Goal: Communication & Community: Connect with others

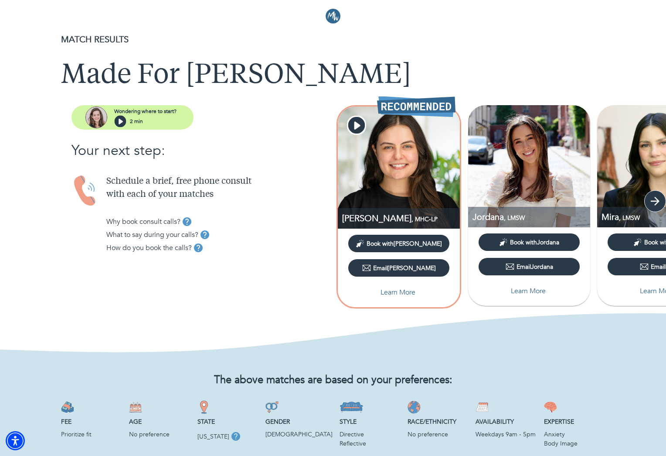
click at [653, 201] on icon "button" at bounding box center [655, 201] width 9 height 9
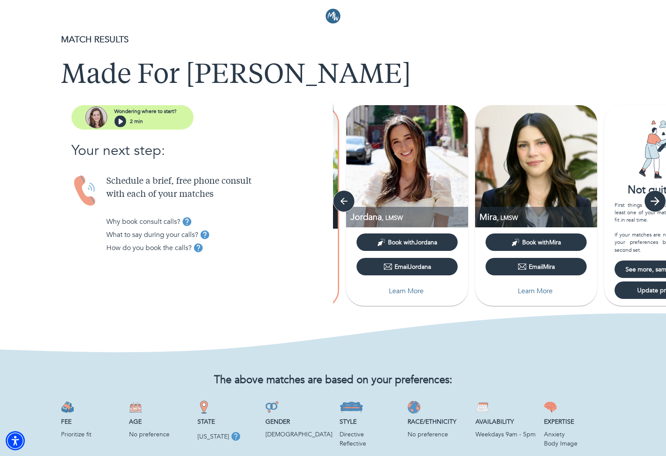
click at [653, 201] on icon "button" at bounding box center [655, 201] width 9 height 9
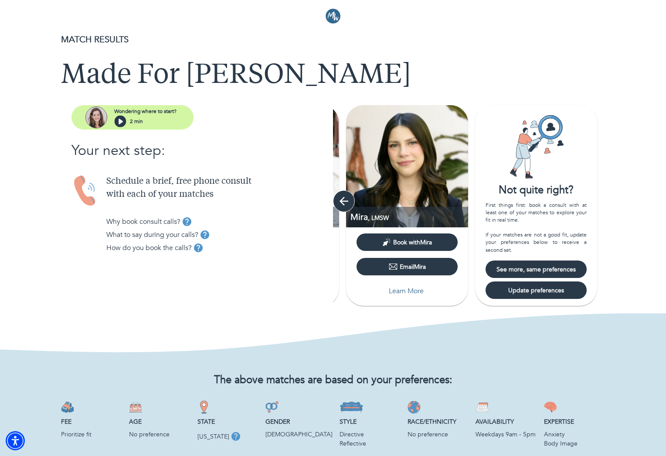
click at [348, 203] on icon "button" at bounding box center [343, 200] width 13 height 13
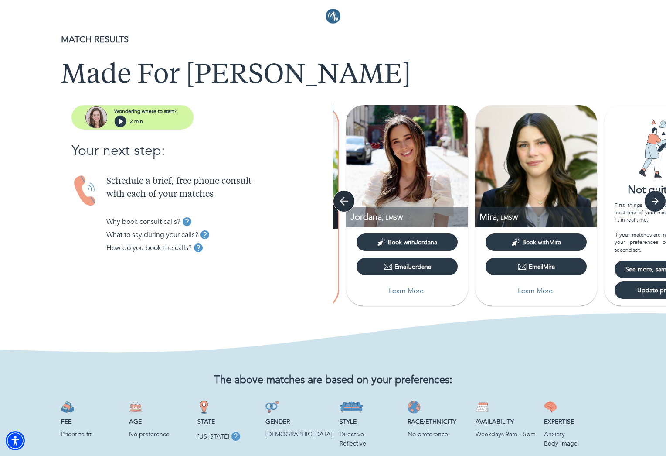
click at [348, 203] on icon "button" at bounding box center [343, 200] width 13 height 13
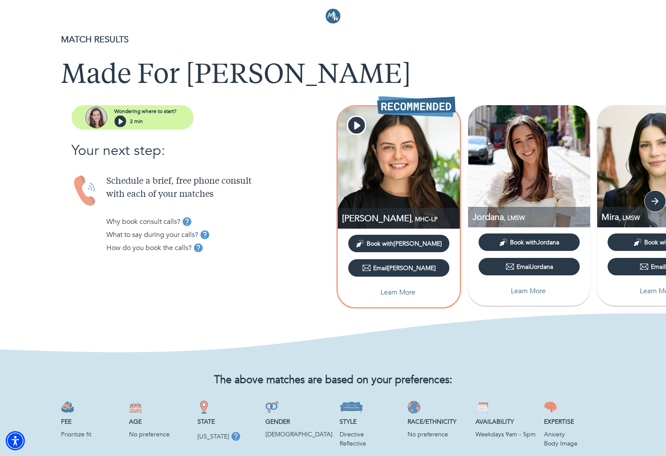
click at [387, 292] on p "Learn More" at bounding box center [398, 292] width 35 height 10
select select "2"
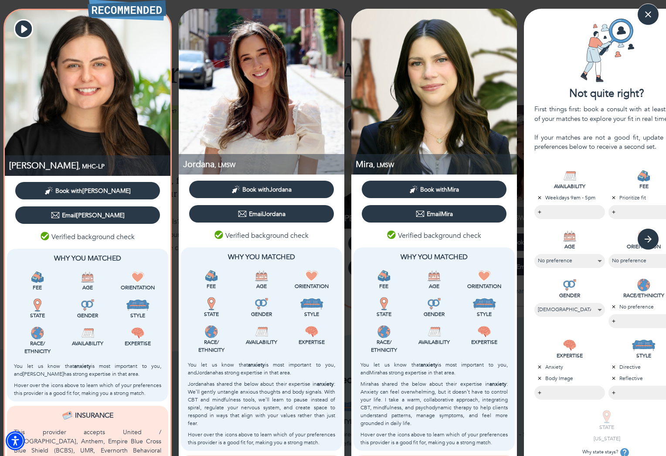
click at [95, 213] on div "Email [PERSON_NAME]" at bounding box center [88, 215] width 74 height 9
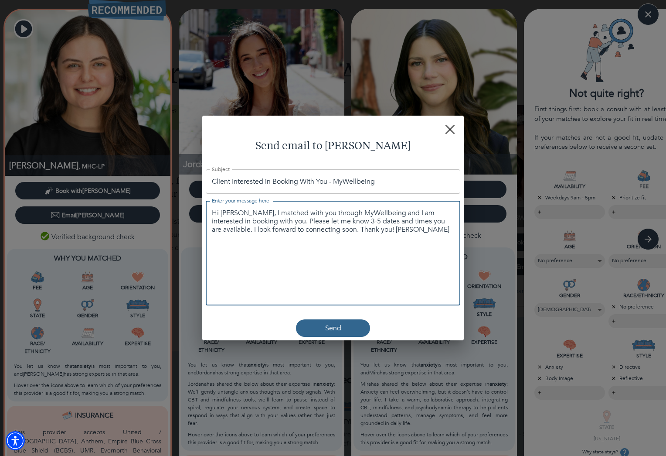
drag, startPoint x: 388, startPoint y: 227, endPoint x: 207, endPoint y: 225, distance: 181.0
click at [207, 225] on div "Hi [PERSON_NAME], I matched with you through MyWellbeing and I am interested in…" at bounding box center [333, 253] width 255 height 105
paste textarea "Hi! I am in the market for a new therapist and am wondering if you are taking o…"
drag, startPoint x: 317, startPoint y: 227, endPoint x: 311, endPoint y: 226, distance: 5.3
click at [315, 227] on textarea "Hi [PERSON_NAME], I matched with you through MyWellbeing and I am interested in…" at bounding box center [333, 226] width 242 height 34
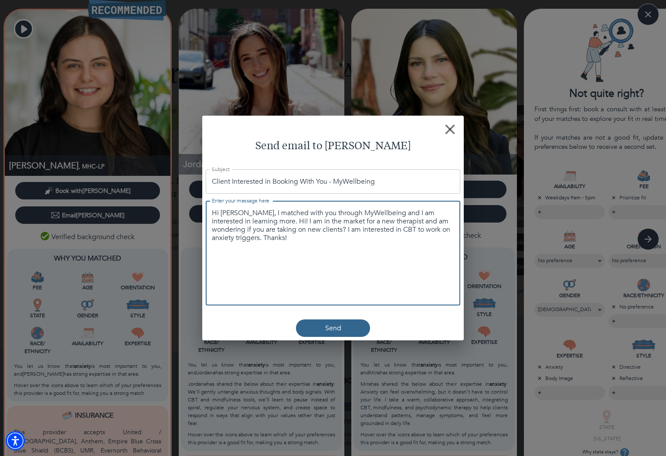
drag, startPoint x: 267, startPoint y: 222, endPoint x: 260, endPoint y: 220, distance: 6.8
click at [260, 221] on textarea "Hi [PERSON_NAME], I matched with you through MyWellbeing and I am interested in…" at bounding box center [333, 226] width 242 height 34
click at [264, 219] on textarea "Hi [PERSON_NAME], I matched with you through MyWellbeing and I am interested in…" at bounding box center [333, 226] width 242 height 34
click at [379, 245] on div "Hi [PERSON_NAME], I matched with you through MyWellbeing and I am interested in…" at bounding box center [333, 253] width 255 height 105
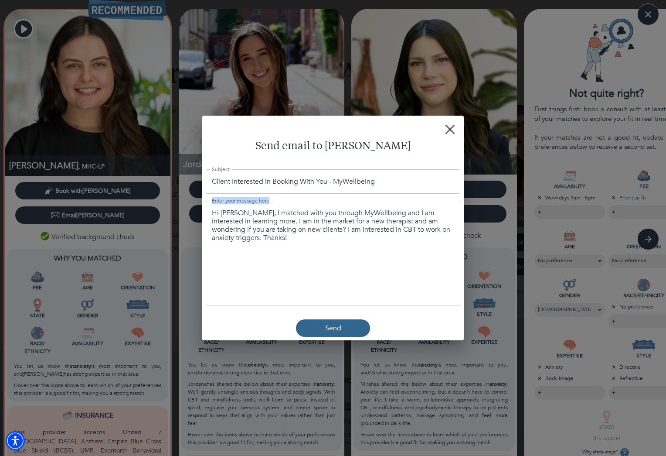
drag, startPoint x: 299, startPoint y: 245, endPoint x: 150, endPoint y: 205, distance: 154.5
click at [149, 205] on div "Send email to [PERSON_NAME] Subject Client Interested in Booking With You - MyW…" at bounding box center [333, 228] width 666 height 456
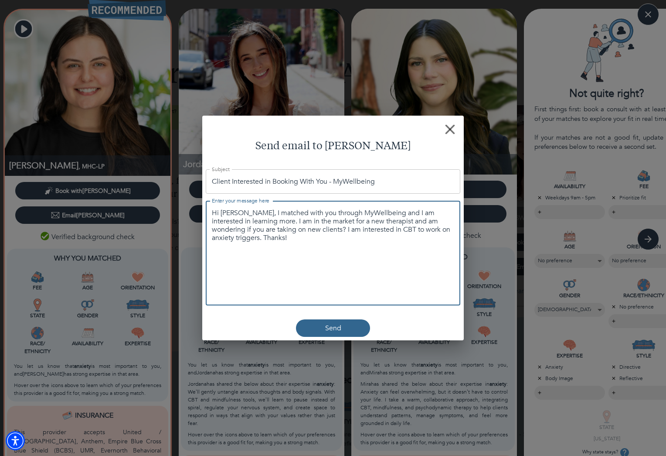
click at [306, 228] on textarea "Hi [PERSON_NAME], I matched with you through MyWellbeing and I am interested in…" at bounding box center [333, 226] width 242 height 34
drag, startPoint x: 216, startPoint y: 223, endPoint x: 176, endPoint y: 202, distance: 45.5
click at [176, 203] on div "Send email to [PERSON_NAME] Subject Client Interested in Booking With You - MyW…" at bounding box center [333, 228] width 666 height 456
click at [317, 330] on span "Send" at bounding box center [333, 328] width 67 height 10
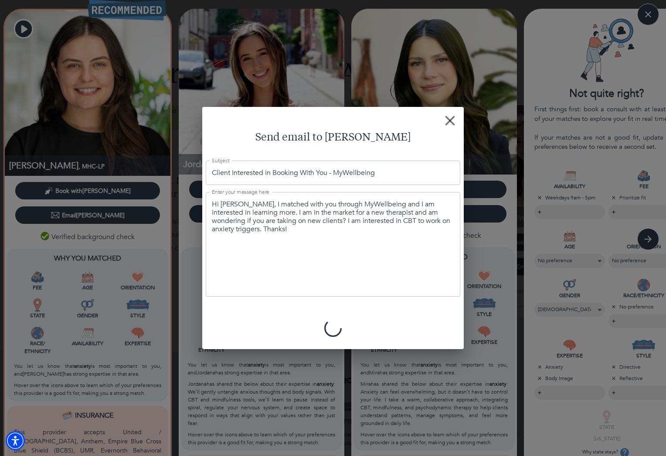
type textarea "Hi [PERSON_NAME], I matched with you through MyWellbeing and I am interested in…"
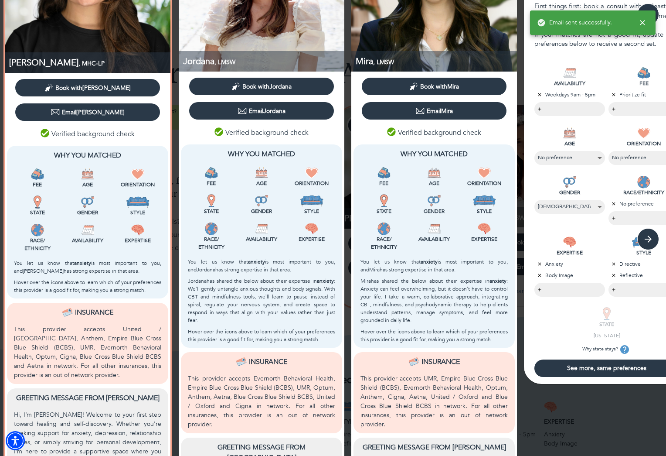
scroll to position [125, 0]
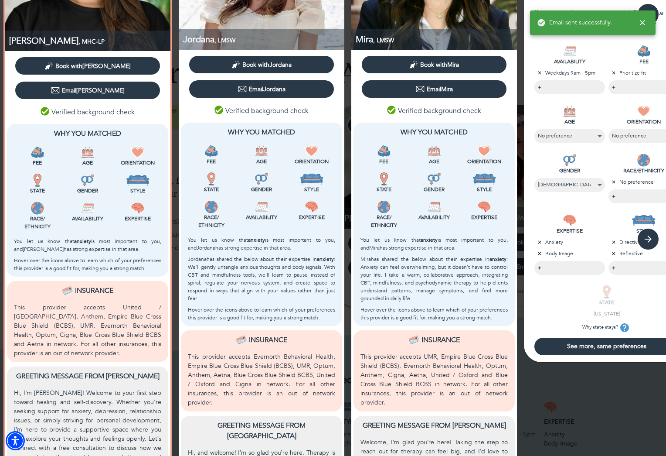
click at [297, 87] on span "Email Jordana" at bounding box center [262, 89] width 138 height 9
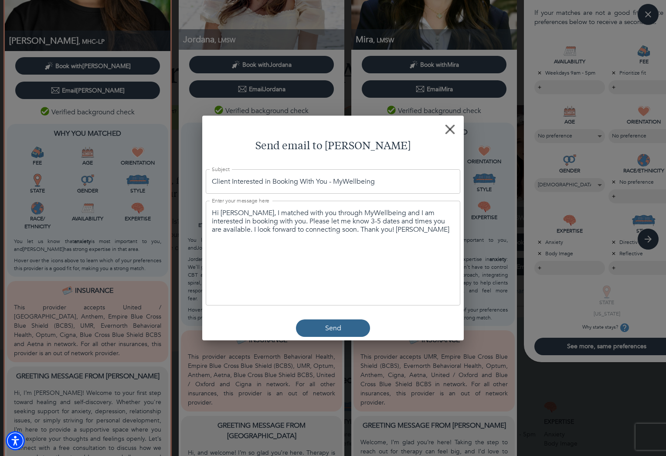
click at [280, 221] on textarea "Hi [PERSON_NAME], I matched with you through MyWellbeing and I am interested in…" at bounding box center [333, 221] width 242 height 25
drag, startPoint x: 390, startPoint y: 237, endPoint x: 162, endPoint y: 179, distance: 235.0
click at [162, 179] on div "Send email to [PERSON_NAME] Subject Client Interested in Booking With You - MyW…" at bounding box center [333, 228] width 666 height 456
drag, startPoint x: 380, startPoint y: 295, endPoint x: 376, endPoint y: 281, distance: 14.2
click at [378, 292] on div "Hi [PERSON_NAME], I matched with you through MyWellbeing and I am interested in…" at bounding box center [333, 253] width 255 height 105
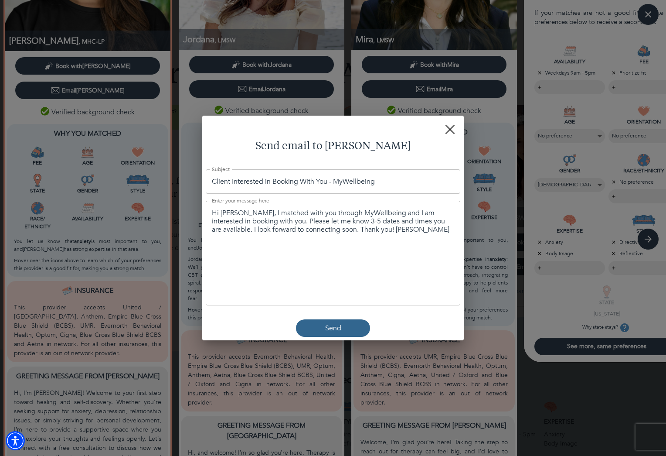
drag, startPoint x: 343, startPoint y: 226, endPoint x: 211, endPoint y: 205, distance: 133.4
click at [211, 205] on div "Hi [PERSON_NAME], I matched with you through MyWellbeing and I am interested in…" at bounding box center [333, 253] width 255 height 105
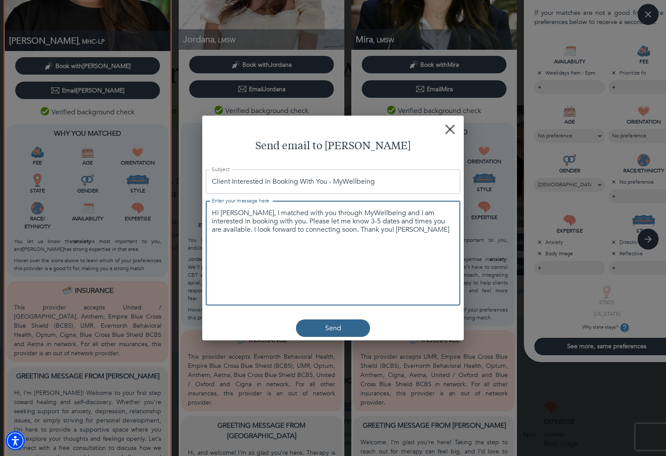
paste textarea "Hi [PERSON_NAME], I matched with you through MyWellbeing and I am interested in…"
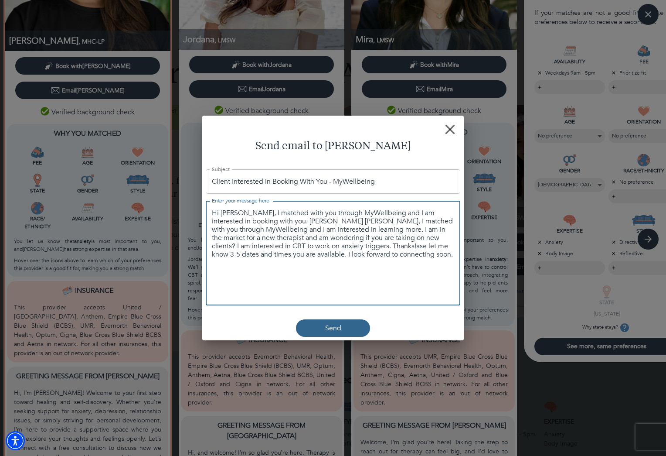
drag, startPoint x: 341, startPoint y: 227, endPoint x: 317, endPoint y: 222, distance: 25.4
click at [341, 227] on textarea "Hi [PERSON_NAME], I matched with you through MyWellbeing and I am interested in…" at bounding box center [333, 234] width 242 height 50
drag, startPoint x: 246, startPoint y: 211, endPoint x: 252, endPoint y: 210, distance: 6.2
click at [246, 211] on textarea "Hi [PERSON_NAME], I matched with you through MyWellbeing and I am interested in…" at bounding box center [333, 234] width 242 height 50
drag, startPoint x: 329, startPoint y: 229, endPoint x: 274, endPoint y: 221, distance: 55.6
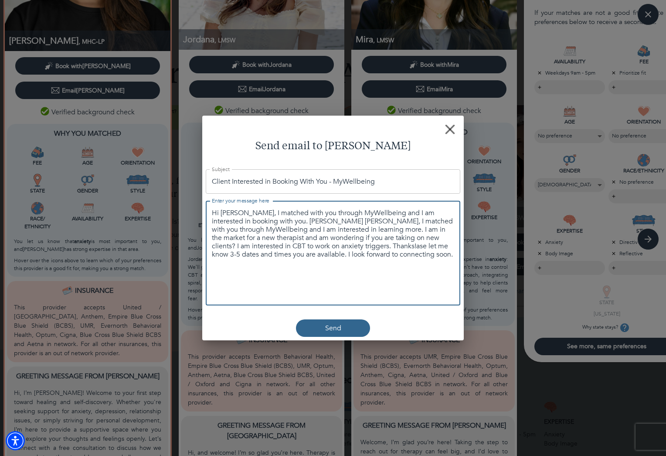
click at [274, 221] on textarea "Hi [PERSON_NAME], I matched with you through MyWellbeing and I am interested in…" at bounding box center [333, 234] width 242 height 50
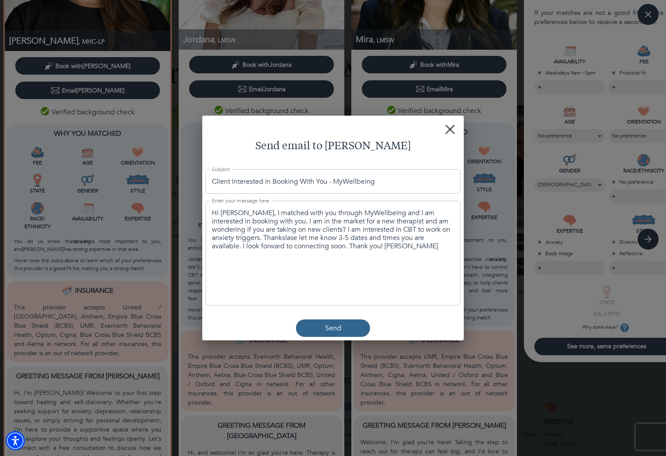
click at [301, 251] on div "Hi [PERSON_NAME], I matched with you through MyWellbeing and I am interested in…" at bounding box center [333, 253] width 255 height 105
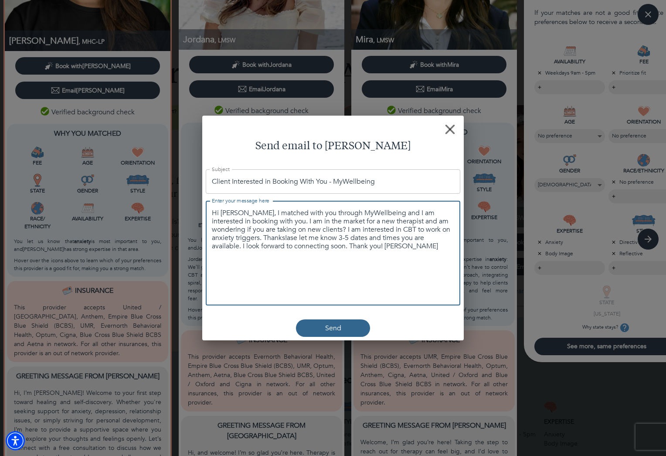
click at [329, 240] on textarea "Hi [PERSON_NAME], I matched with you through MyWellbeing and I am interested in…" at bounding box center [333, 230] width 242 height 42
drag, startPoint x: 389, startPoint y: 249, endPoint x: 241, endPoint y: 237, distance: 148.3
click at [241, 237] on textarea "Hi [PERSON_NAME], I matched with you through MyWellbeing and I am interested in…" at bounding box center [333, 230] width 242 height 42
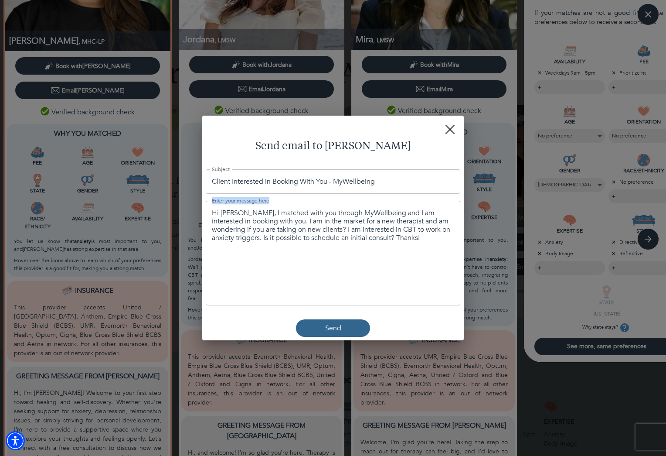
drag, startPoint x: 426, startPoint y: 249, endPoint x: 170, endPoint y: 199, distance: 261.2
click at [170, 199] on div "Send email to [PERSON_NAME] Subject Client Interested in Booking With You - MyW…" at bounding box center [333, 228] width 666 height 456
click at [345, 236] on textarea "Hi [PERSON_NAME], I matched with you through MyWellbeing and I am interested in…" at bounding box center [333, 226] width 242 height 34
drag, startPoint x: 323, startPoint y: 220, endPoint x: 205, endPoint y: 208, distance: 118.8
click at [205, 208] on div "Enter your message here Hi [PERSON_NAME], I matched with you through MyWellbein…" at bounding box center [333, 253] width 262 height 112
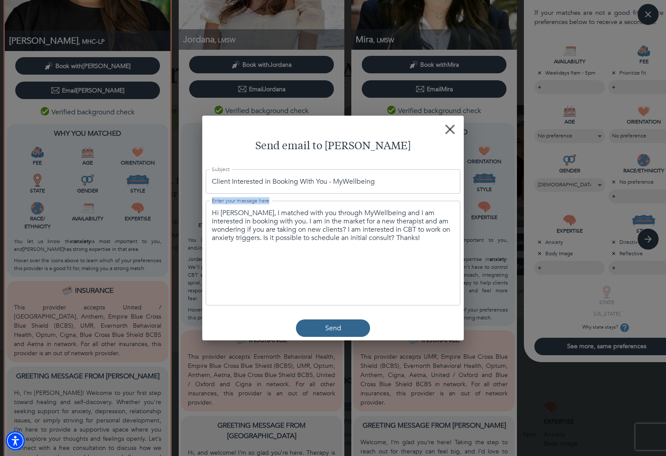
drag, startPoint x: 327, startPoint y: 215, endPoint x: 333, endPoint y: 218, distance: 7.2
click at [329, 215] on textarea "Hi [PERSON_NAME], I matched with you through MyWellbeing and I am interested in…" at bounding box center [333, 226] width 242 height 34
drag, startPoint x: 243, startPoint y: 196, endPoint x: 213, endPoint y: 215, distance: 35.2
click at [213, 215] on div "Hi [PERSON_NAME], I matched with you through MyWellbeing and I am interested in…" at bounding box center [333, 253] width 255 height 105
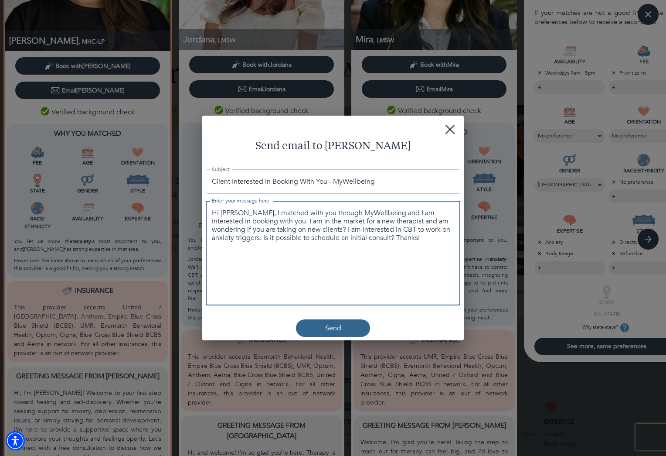
drag, startPoint x: 289, startPoint y: 249, endPoint x: 388, endPoint y: 239, distance: 99.0
click at [291, 249] on div "Hi [PERSON_NAME], I matched with you through MyWellbeing and I am interested in…" at bounding box center [333, 253] width 255 height 105
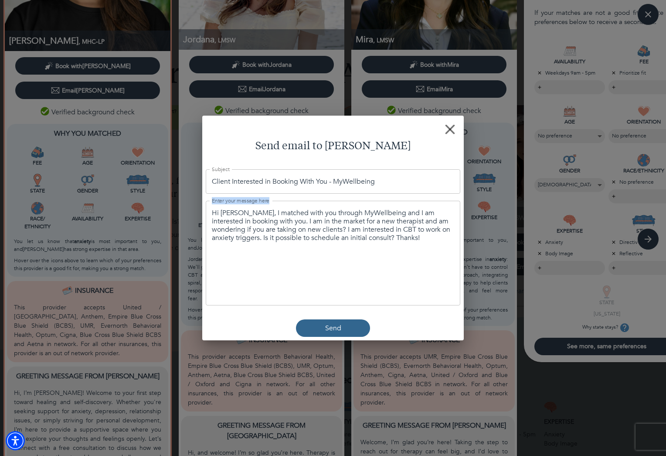
drag, startPoint x: 393, startPoint y: 241, endPoint x: 286, endPoint y: 224, distance: 108.6
click at [205, 215] on div "Enter your message here Hi [PERSON_NAME], I matched with you through MyWellbein…" at bounding box center [333, 253] width 262 height 112
click at [417, 252] on div "Hi [PERSON_NAME], I matched with you through MyWellbeing and I am interested in…" at bounding box center [333, 253] width 255 height 105
drag, startPoint x: 414, startPoint y: 245, endPoint x: 220, endPoint y: 219, distance: 195.3
click at [226, 222] on div "Hi [PERSON_NAME], I matched with you through MyWellbeing and I am interested in…" at bounding box center [333, 253] width 255 height 105
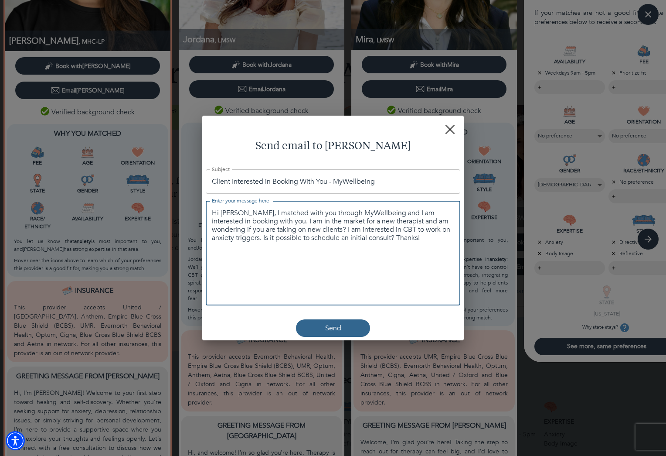
click at [220, 218] on textarea "Hi [PERSON_NAME], I matched with you through MyWellbeing and I am interested in…" at bounding box center [333, 226] width 242 height 34
drag, startPoint x: 212, startPoint y: 211, endPoint x: 390, endPoint y: 249, distance: 181.8
click at [390, 249] on div "Hi [PERSON_NAME], I matched with you through MyWellbeing and I am interested in…" at bounding box center [333, 253] width 255 height 105
click at [331, 333] on p "Send" at bounding box center [333, 328] width 16 height 10
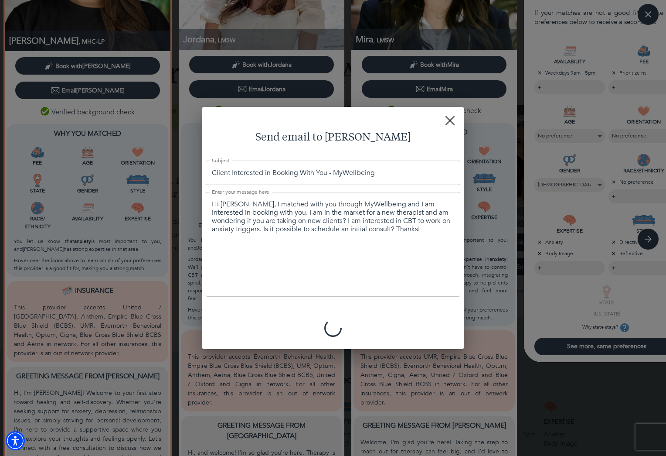
type textarea "Hi [PERSON_NAME], I matched with you through MyWellbeing and I am interested in…"
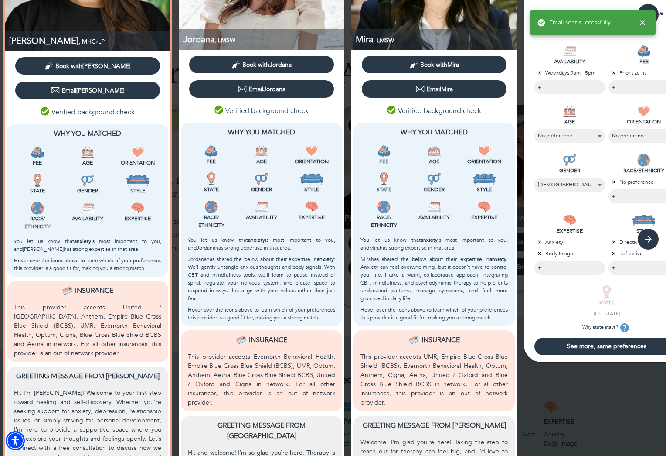
click at [453, 89] on div "Email Mira" at bounding box center [434, 89] width 37 height 9
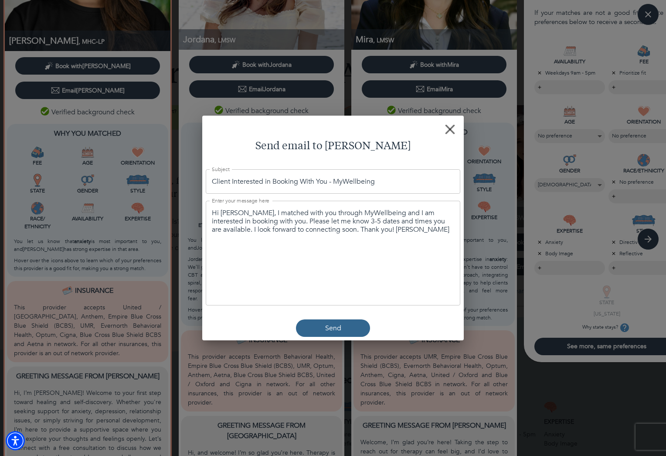
click at [324, 238] on div "Hi [PERSON_NAME], I matched with you through MyWellbeing and I am interested in…" at bounding box center [333, 253] width 255 height 105
drag, startPoint x: 426, startPoint y: 239, endPoint x: 210, endPoint y: 208, distance: 217.7
click at [210, 208] on div "Hi [PERSON_NAME], I matched with you through MyWellbeing and I am interested in…" at bounding box center [333, 253] width 255 height 105
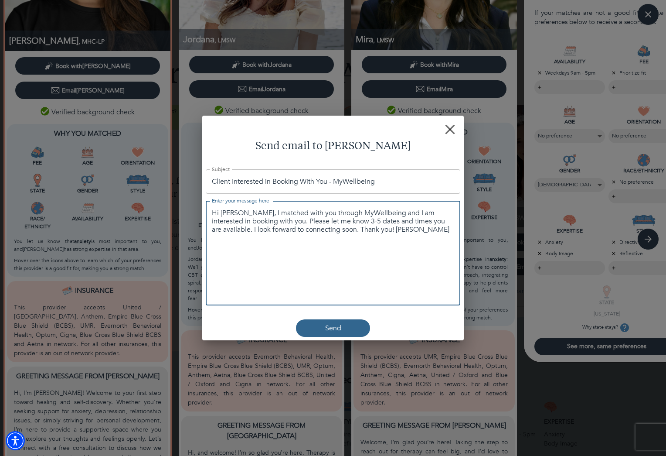
click at [384, 212] on textarea "Hi [PERSON_NAME], I matched with you through MyWellbeing and I am interested in…" at bounding box center [333, 221] width 242 height 25
drag, startPoint x: 364, startPoint y: 228, endPoint x: 219, endPoint y: 208, distance: 145.7
click at [219, 208] on div "Hi [PERSON_NAME], I matched with you through MyWellbeing and I am interested in…" at bounding box center [333, 253] width 255 height 105
paste textarea "[PERSON_NAME], I matched with you through MyWellbeing and I am interested in bo…"
click at [230, 215] on textarea "Hi [PERSON_NAME], I matched with you through MyWellbeing and I am interested in…" at bounding box center [333, 226] width 242 height 34
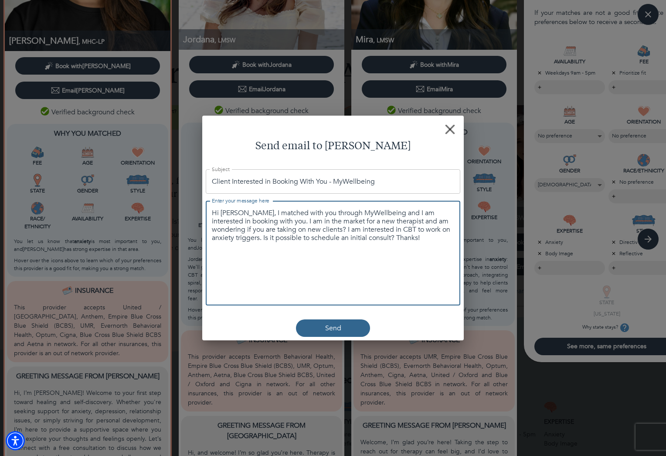
click at [230, 215] on textarea "Hi [PERSON_NAME], I matched with you through MyWellbeing and I am interested in…" at bounding box center [333, 226] width 242 height 34
click at [302, 241] on textarea "Hi [PERSON_NAME], I matched with you through MyWellbeing and I am interested in…" at bounding box center [333, 226] width 242 height 34
click at [354, 331] on span "Send" at bounding box center [333, 328] width 67 height 10
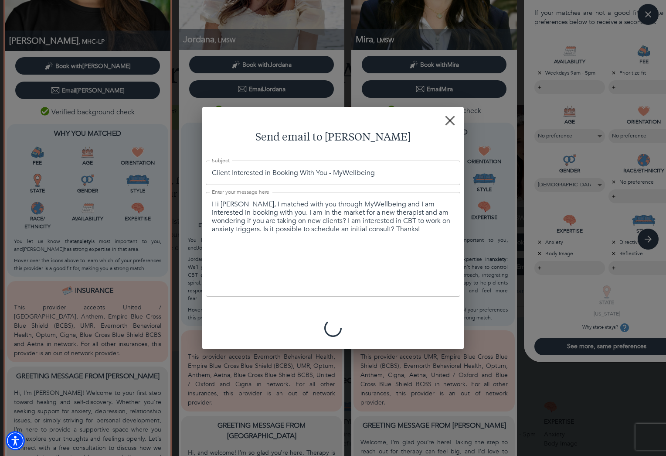
type textarea "Hi [PERSON_NAME], I matched with you through MyWellbeing and I am interested in…"
